Goal: Find specific fact: Find specific fact

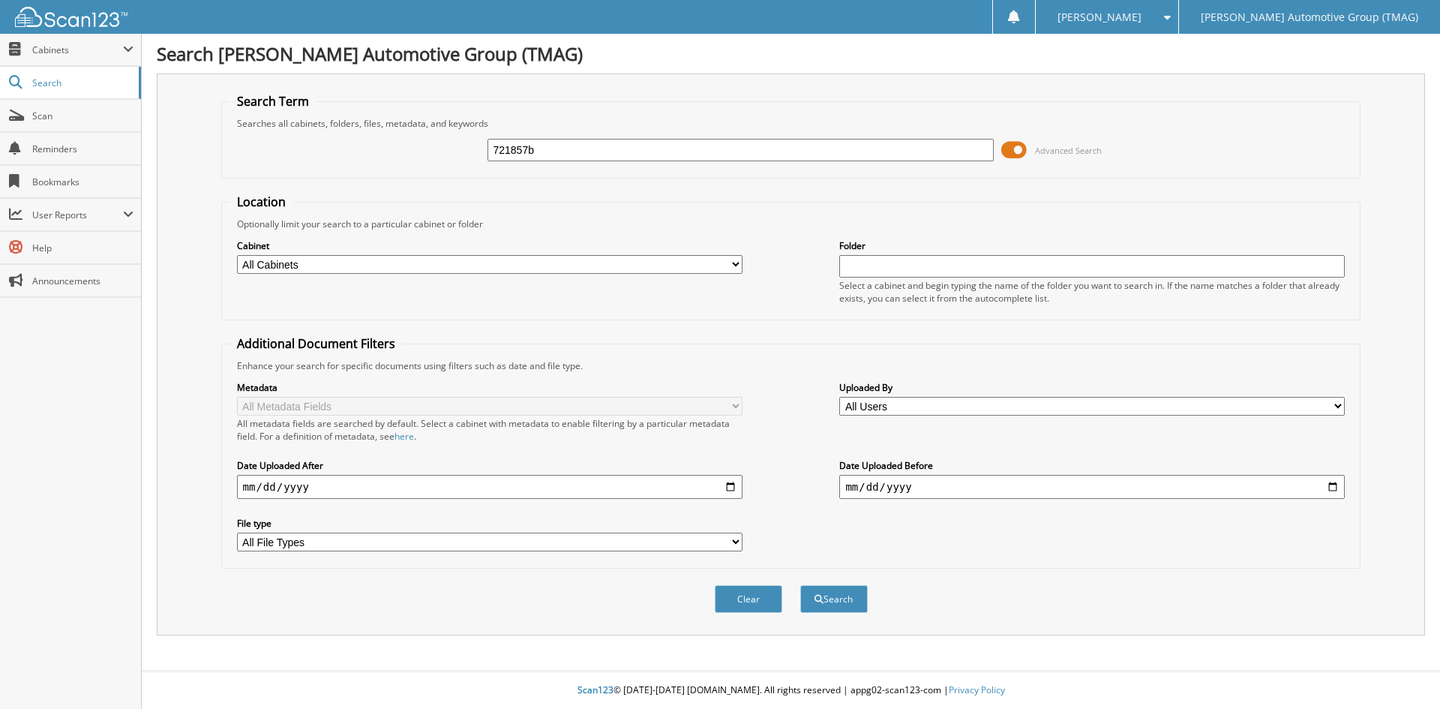
type input "721857b"
click at [800, 585] on button "Search" at bounding box center [834, 599] width 68 height 28
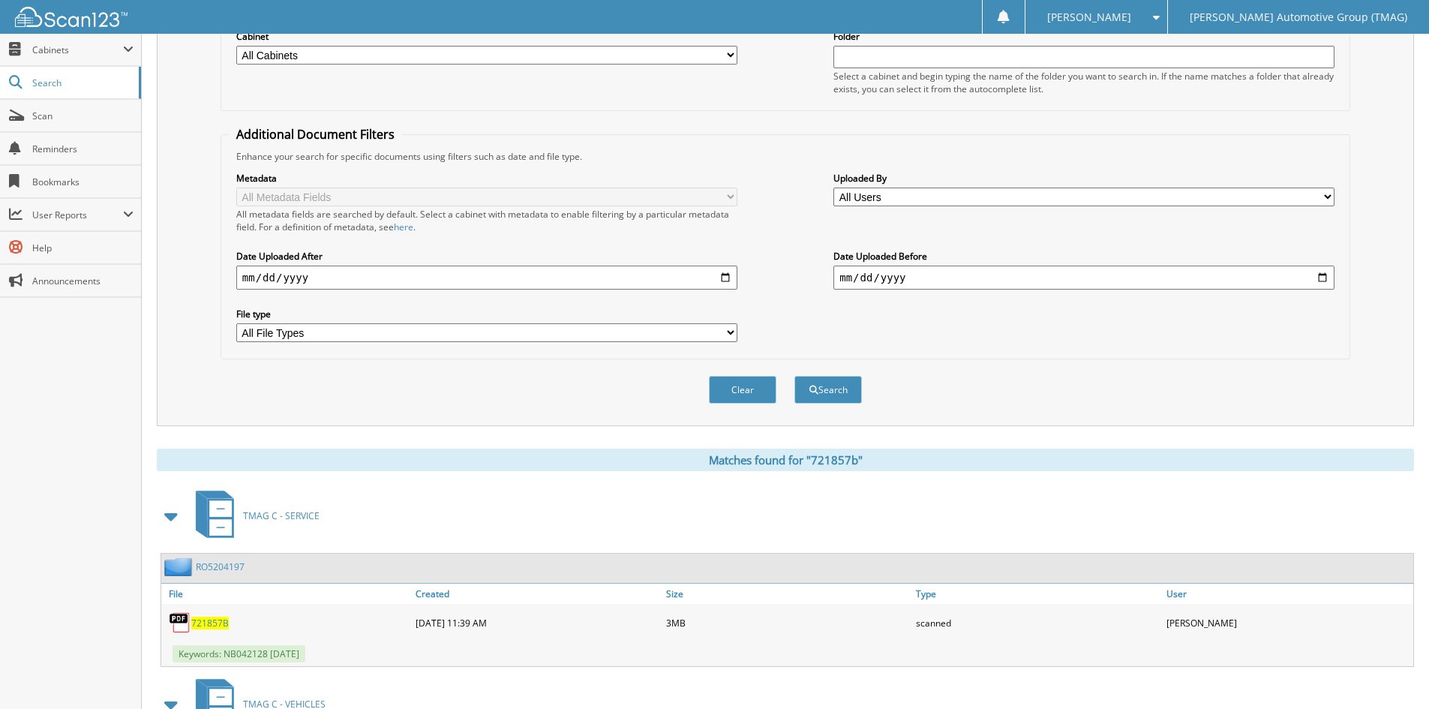
scroll to position [318, 0]
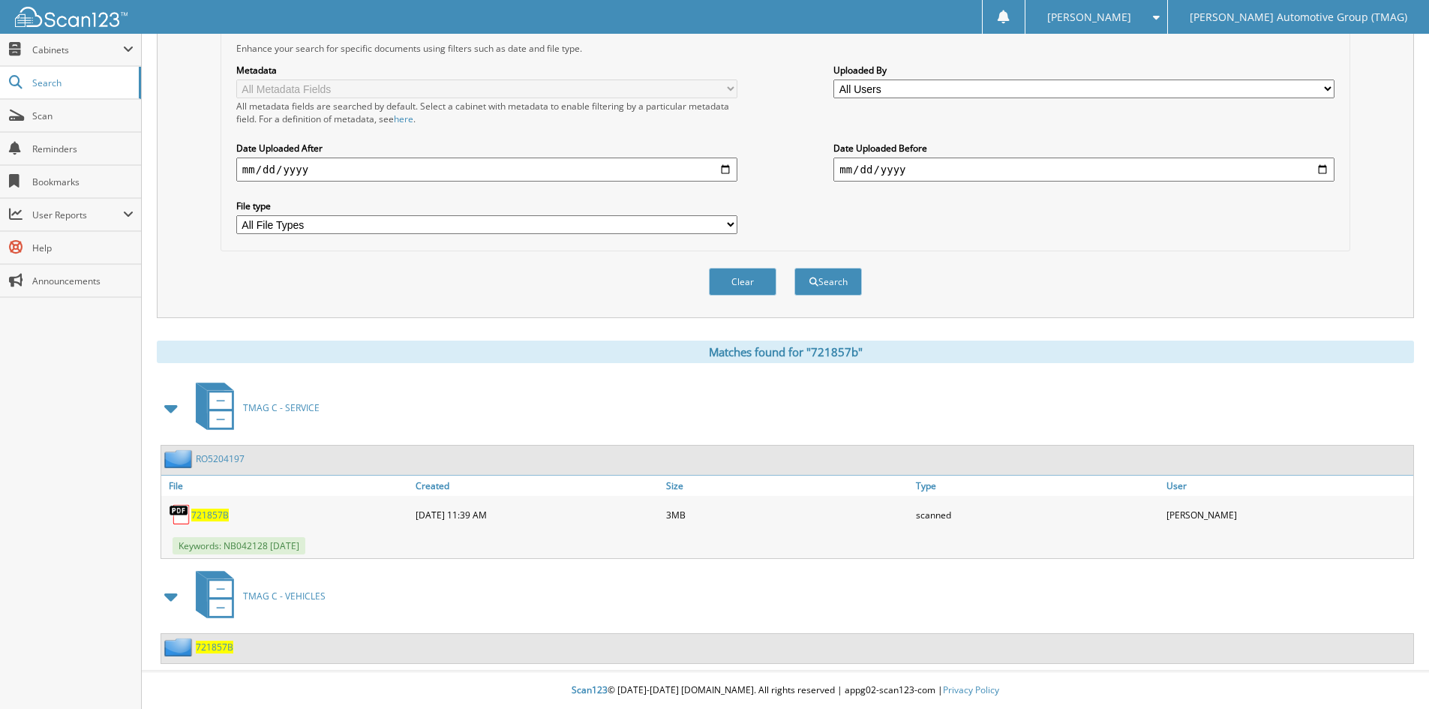
click at [220, 650] on span "721857B" at bounding box center [215, 647] width 38 height 13
